Goal: Task Accomplishment & Management: Use online tool/utility

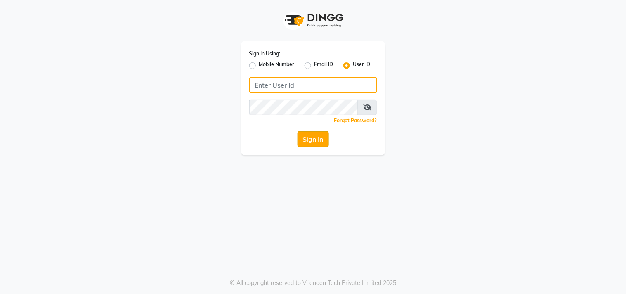
type input "sundarika"
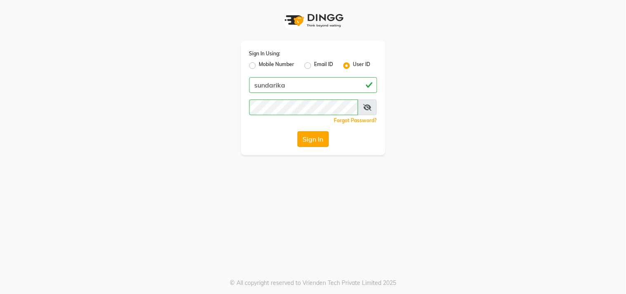
click at [321, 138] on button "Sign In" at bounding box center [313, 139] width 31 height 16
click at [321, 138] on div "Sign In" at bounding box center [313, 139] width 128 height 16
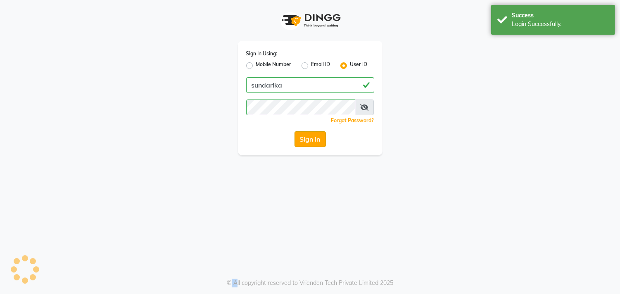
select select "5341"
select select "service"
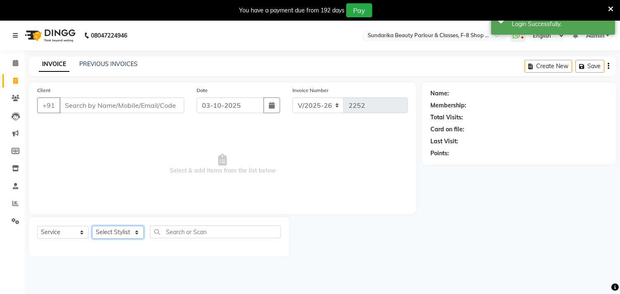
click at [110, 234] on select "Select Stylist Gita mala [PERSON_NAME] Mam" at bounding box center [118, 232] width 52 height 13
select select "35109"
click at [92, 226] on select "Select Stylist Gita mala [PERSON_NAME] Mam" at bounding box center [118, 232] width 52 height 13
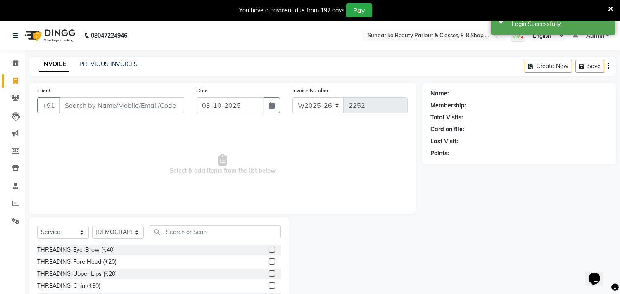
drag, startPoint x: 84, startPoint y: 250, endPoint x: 116, endPoint y: 226, distance: 39.2
click at [85, 249] on div "THREADING-Eye-Brow (₹40)" at bounding box center [76, 250] width 78 height 9
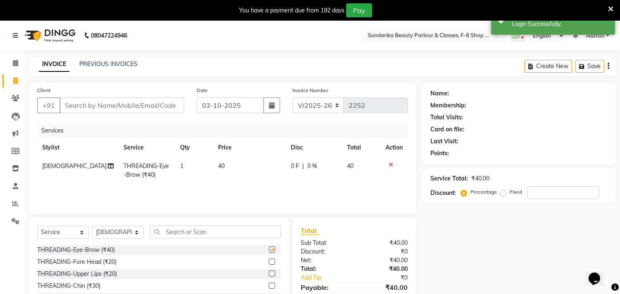
checkbox input "false"
click at [176, 232] on input "text" at bounding box center [215, 231] width 131 height 13
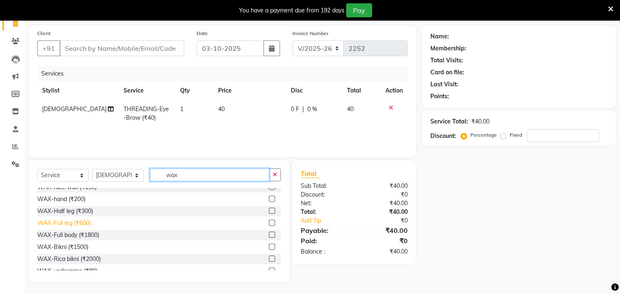
scroll to position [46, 0]
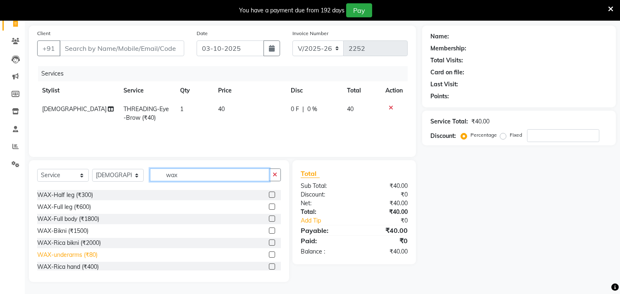
type input "wax"
click at [80, 253] on div "WAX-underarms (₹80)" at bounding box center [67, 255] width 60 height 9
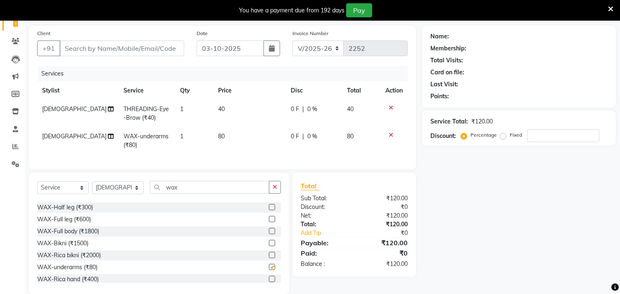
checkbox input "false"
click at [118, 51] on input "Client" at bounding box center [121, 48] width 125 height 16
type input "8"
type input "0"
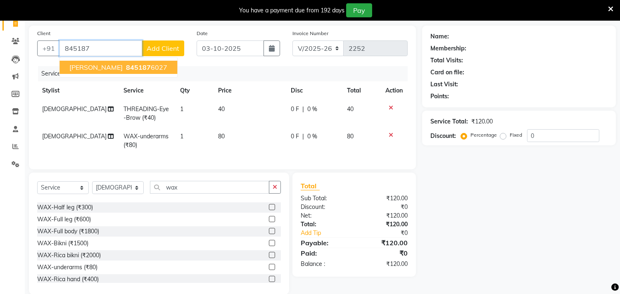
click at [134, 67] on span "845187" at bounding box center [138, 67] width 25 height 8
type input "8451876027"
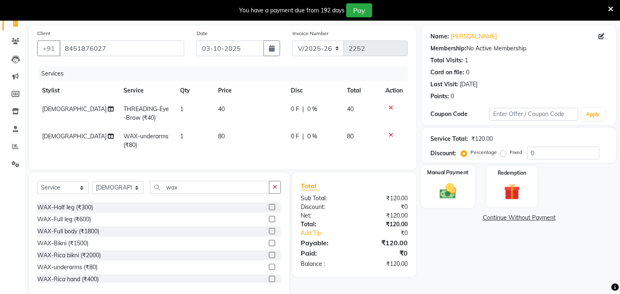
click at [451, 192] on img at bounding box center [447, 191] width 27 height 19
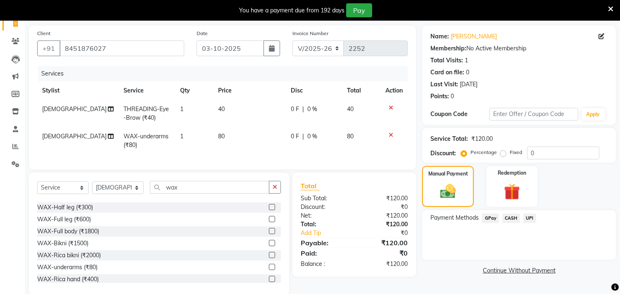
click at [490, 216] on span "GPay" at bounding box center [490, 217] width 17 height 9
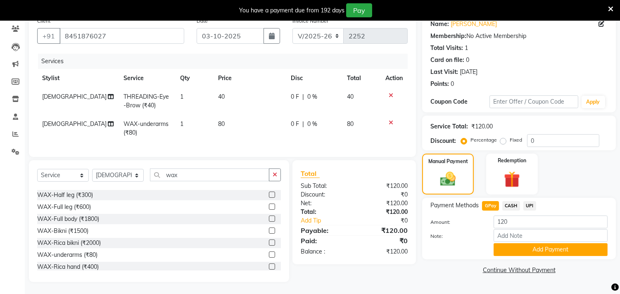
scroll to position [76, 0]
click at [510, 243] on button "Add Payment" at bounding box center [550, 249] width 114 height 13
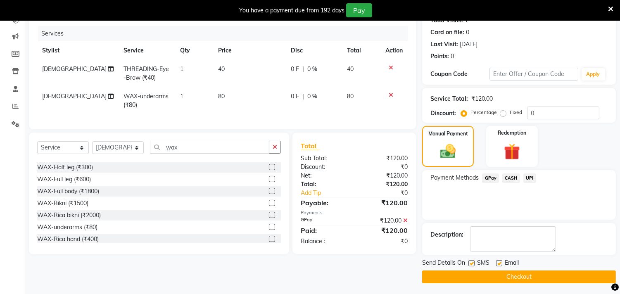
scroll to position [98, 0]
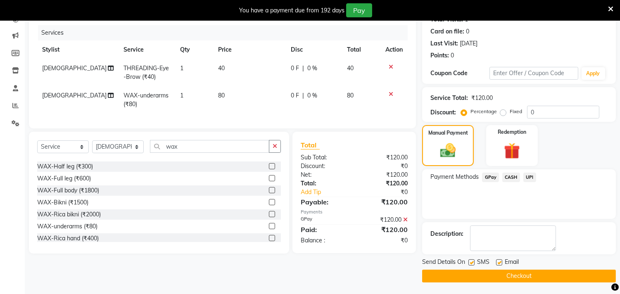
click at [507, 273] on button "Checkout" at bounding box center [519, 276] width 194 height 13
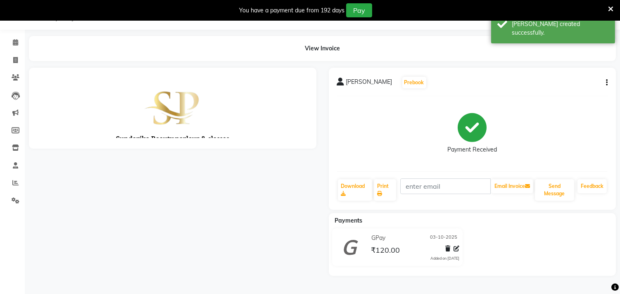
scroll to position [98, 0]
